Goal: Find specific page/section: Find specific page/section

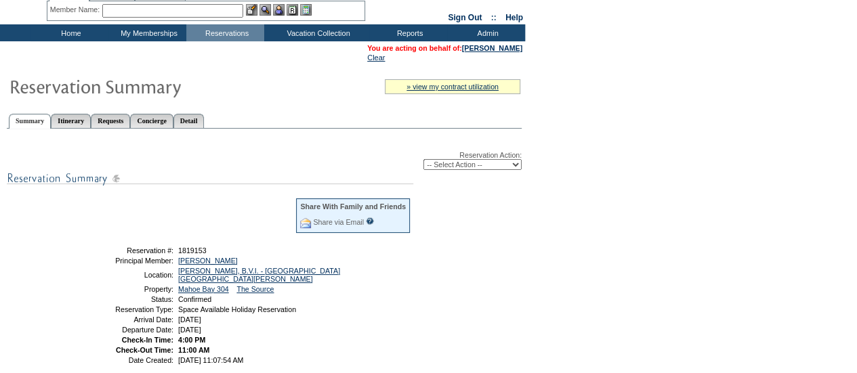
scroll to position [49, 0]
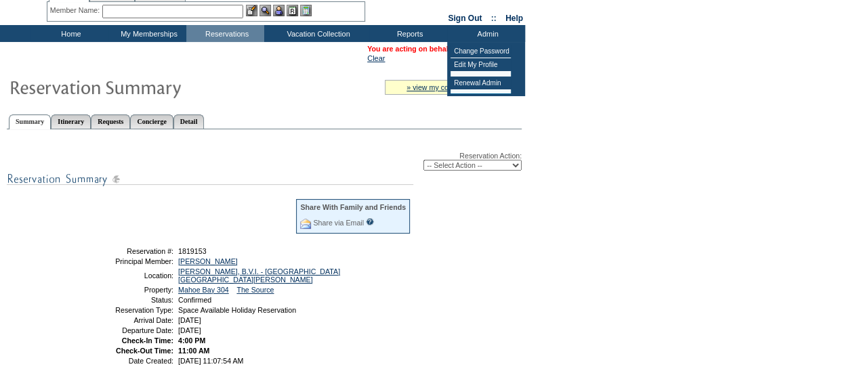
click at [392, 123] on div "Summary Itinerary Requests Concierge Detail" at bounding box center [264, 119] width 515 height 22
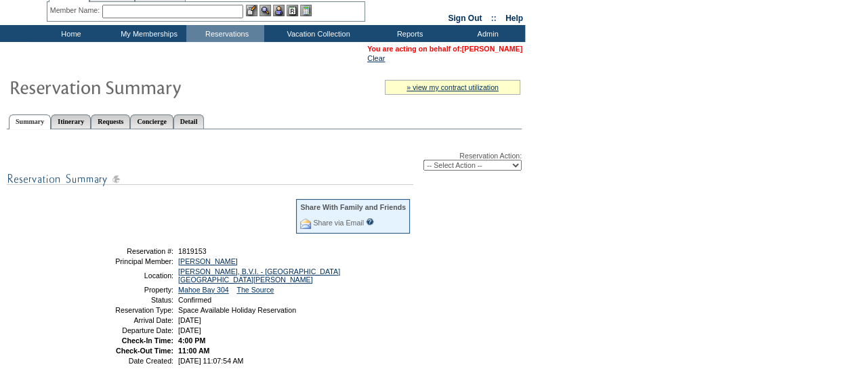
click at [493, 47] on link "[PERSON_NAME]" at bounding box center [492, 49] width 60 height 8
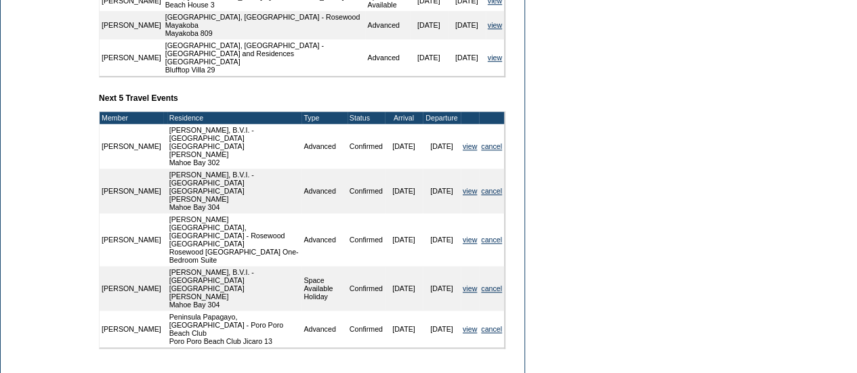
scroll to position [636, 0]
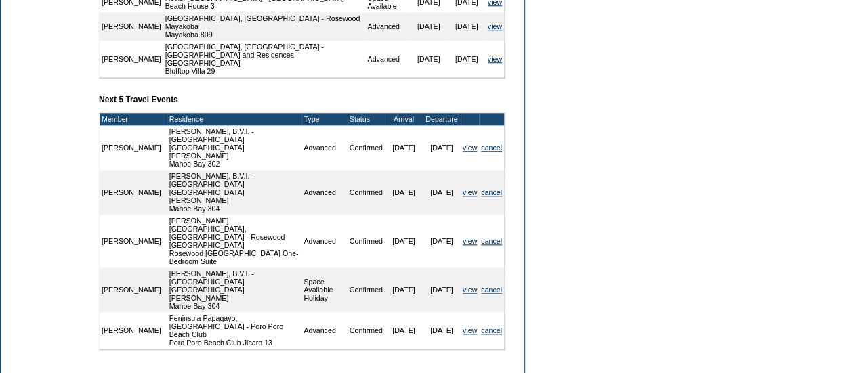
click at [463, 286] on link "view" at bounding box center [470, 290] width 14 height 8
